Goal: Find specific page/section: Find specific page/section

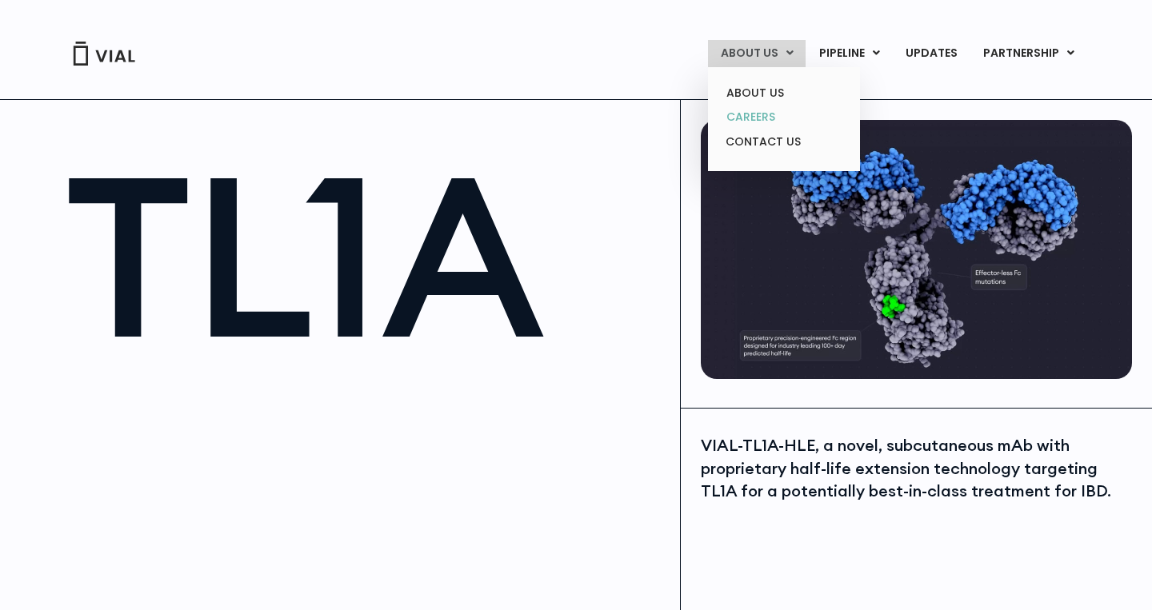
click at [765, 116] on link "CAREERS" at bounding box center [784, 117] width 140 height 25
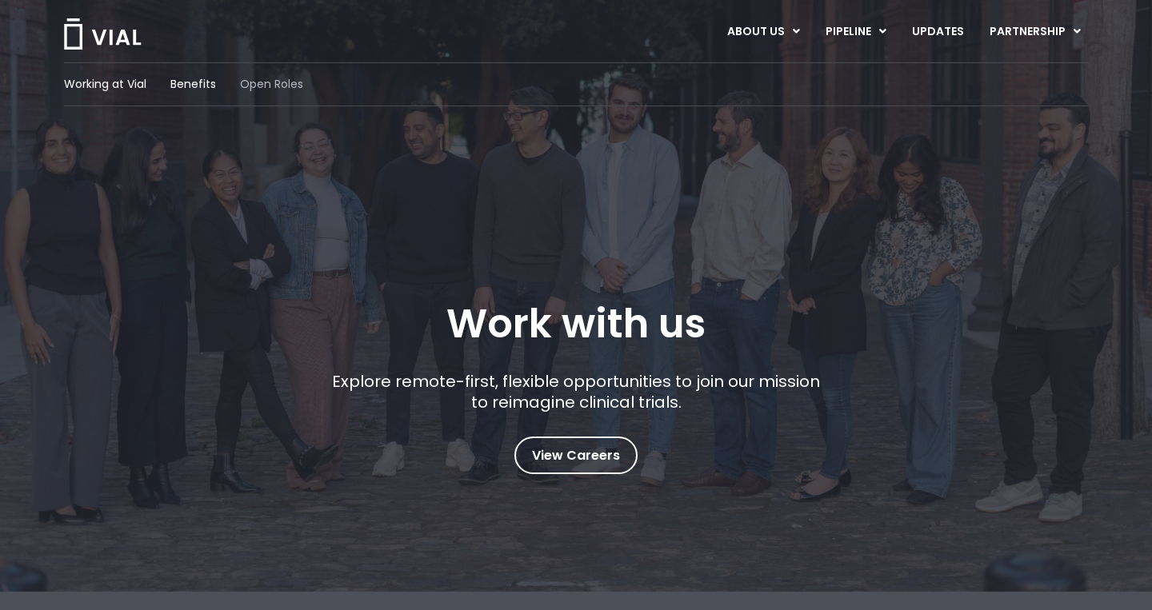
click at [269, 88] on span "Open Roles" at bounding box center [271, 84] width 63 height 17
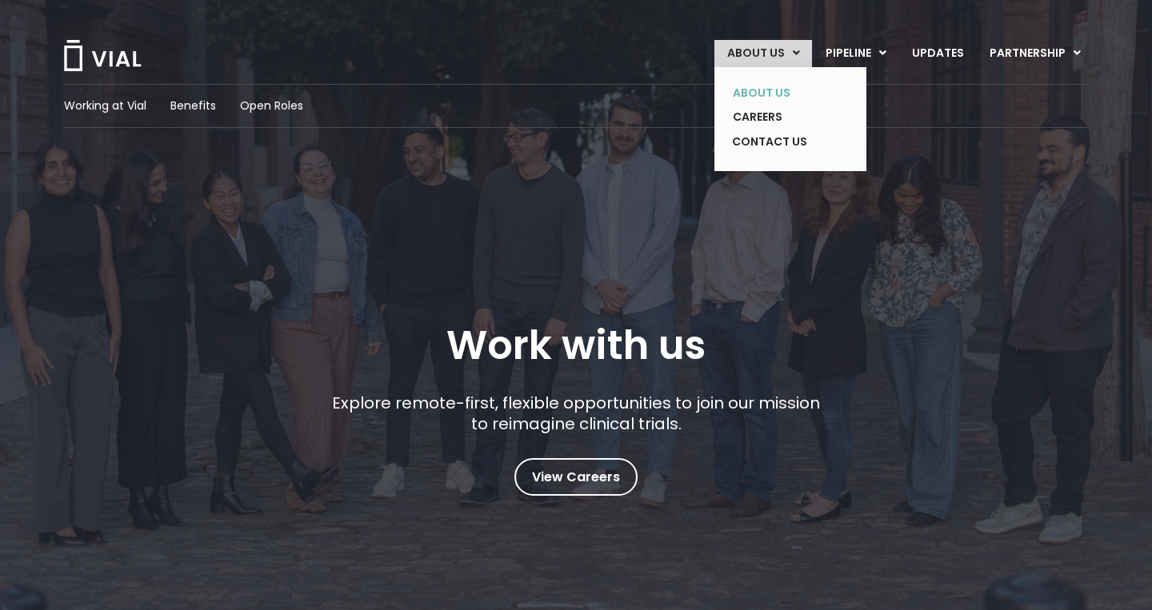
click at [743, 82] on link "ABOUT US" at bounding box center [778, 93] width 117 height 25
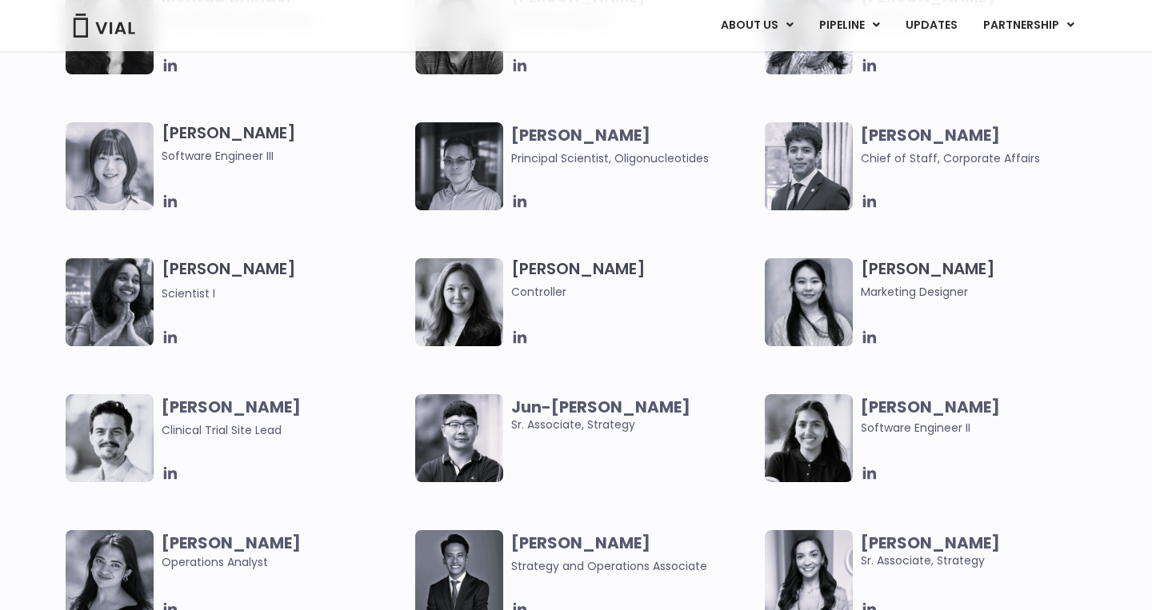
scroll to position [2763, 0]
